Goal: Navigation & Orientation: Understand site structure

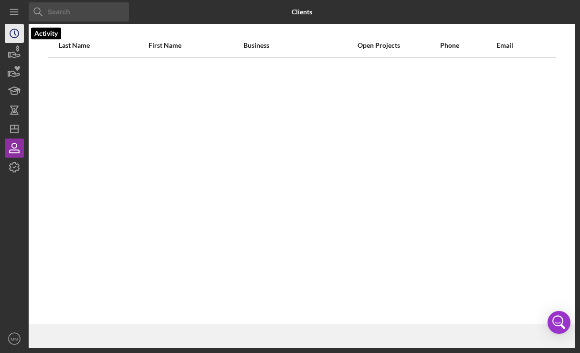
click at [17, 32] on icon "Icon/History" at bounding box center [14, 33] width 24 height 24
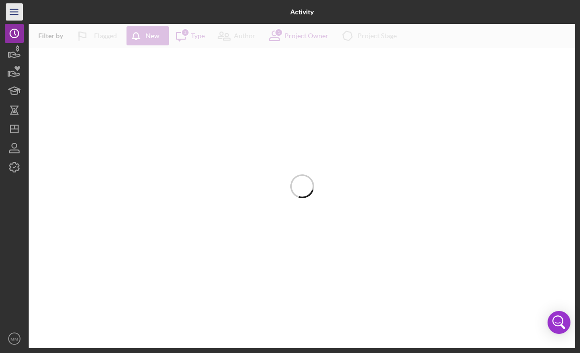
click at [10, 11] on icon "Icon/Menu" at bounding box center [14, 11] width 21 height 21
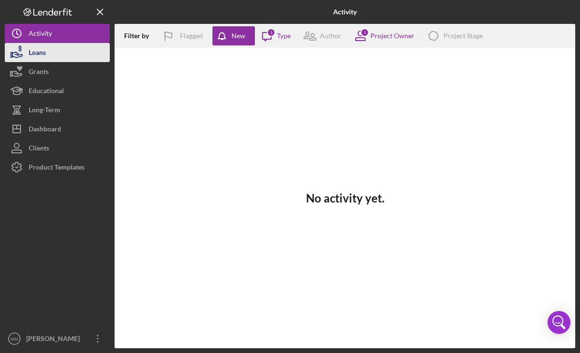
click at [72, 52] on button "Loans" at bounding box center [57, 52] width 105 height 19
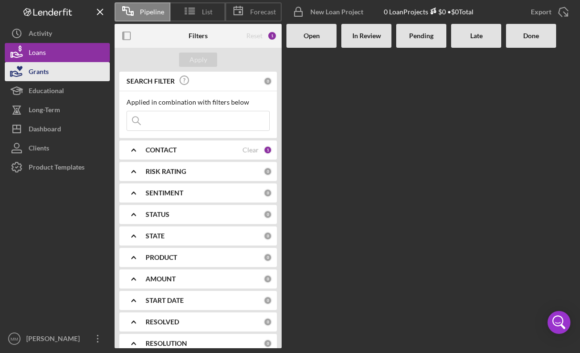
click at [47, 78] on div "Grants" at bounding box center [39, 72] width 20 height 21
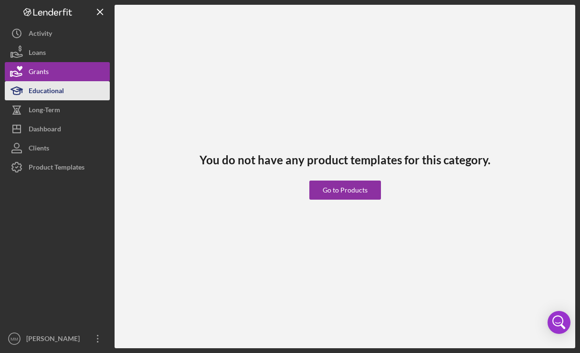
click at [46, 92] on div "Educational" at bounding box center [46, 91] width 35 height 21
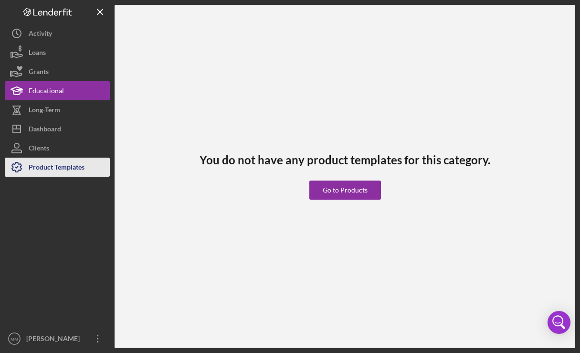
click at [54, 171] on div "Product Templates" at bounding box center [57, 168] width 56 height 21
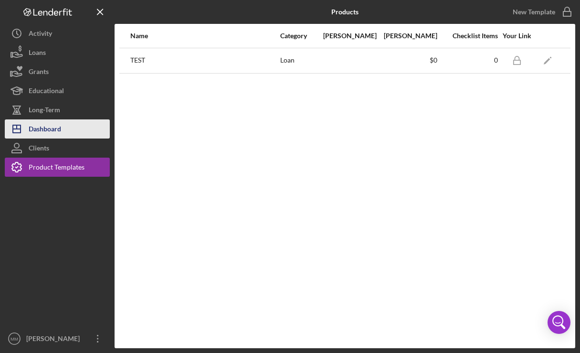
click at [55, 135] on div "Dashboard" at bounding box center [45, 129] width 32 height 21
